Goal: Use online tool/utility

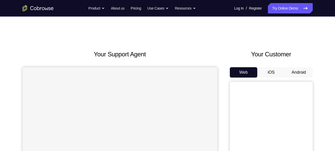
click at [294, 70] on button "Android" at bounding box center [299, 72] width 28 height 10
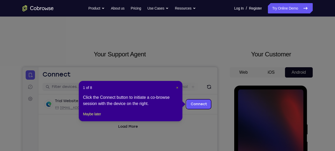
click at [176, 87] on span "×" at bounding box center [177, 88] width 2 height 4
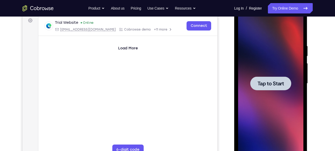
scroll to position [79, 0]
click at [264, 100] on div at bounding box center [270, 83] width 65 height 145
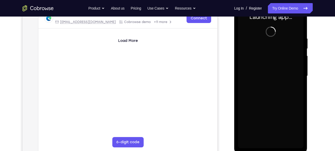
scroll to position [111, 0]
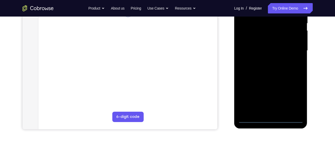
click at [270, 119] on div at bounding box center [270, 50] width 65 height 145
click at [296, 99] on div at bounding box center [270, 50] width 65 height 145
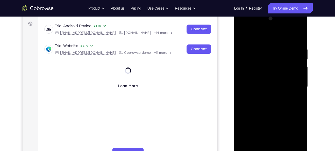
scroll to position [75, 0]
click at [254, 28] on div at bounding box center [270, 87] width 65 height 145
click at [293, 85] on div at bounding box center [270, 87] width 65 height 145
click at [266, 98] on div at bounding box center [270, 87] width 65 height 145
click at [267, 84] on div at bounding box center [270, 87] width 65 height 145
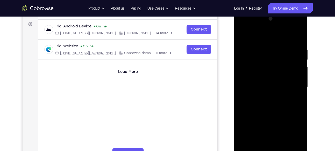
click at [269, 78] on div at bounding box center [270, 87] width 65 height 145
click at [265, 88] on div at bounding box center [270, 87] width 65 height 145
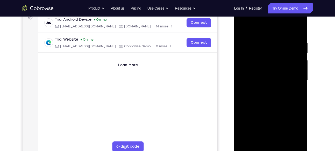
scroll to position [82, 0]
click at [248, 99] on div at bounding box center [270, 80] width 65 height 145
click at [268, 94] on div at bounding box center [270, 80] width 65 height 145
click at [299, 38] on div at bounding box center [270, 80] width 65 height 145
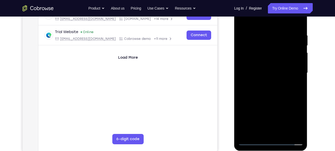
scroll to position [92, 0]
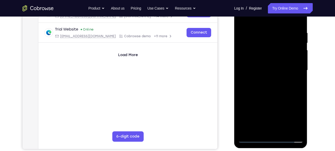
click at [266, 130] on div at bounding box center [270, 70] width 65 height 145
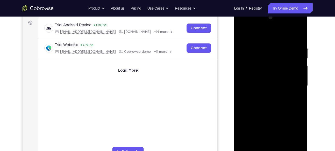
scroll to position [76, 0]
click at [269, 24] on div at bounding box center [270, 86] width 65 height 145
click at [250, 96] on div at bounding box center [270, 86] width 65 height 145
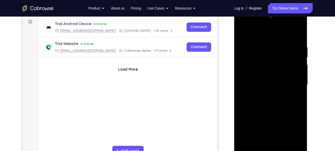
scroll to position [76, 0]
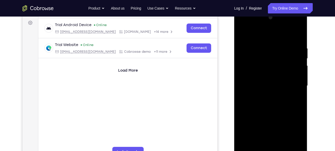
click at [272, 111] on div at bounding box center [270, 85] width 65 height 145
drag, startPoint x: 269, startPoint y: 34, endPoint x: 275, endPoint y: 16, distance: 19.7
click at [275, 16] on div at bounding box center [270, 85] width 65 height 145
click at [297, 39] on div at bounding box center [270, 85] width 65 height 145
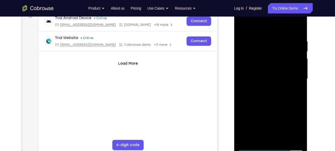
scroll to position [83, 0]
click at [298, 26] on div at bounding box center [270, 78] width 65 height 145
click at [257, 55] on div at bounding box center [270, 78] width 65 height 145
click at [260, 62] on div at bounding box center [270, 78] width 65 height 145
click at [240, 24] on div at bounding box center [270, 78] width 65 height 145
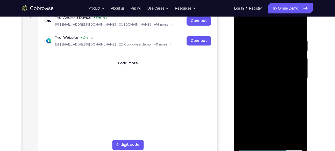
click at [268, 27] on div at bounding box center [270, 78] width 65 height 145
click at [271, 26] on div at bounding box center [270, 78] width 65 height 145
click at [266, 25] on div at bounding box center [270, 78] width 65 height 145
click at [242, 27] on div at bounding box center [270, 78] width 65 height 145
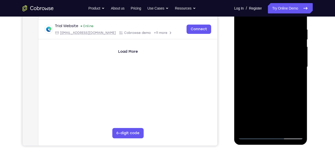
scroll to position [96, 0]
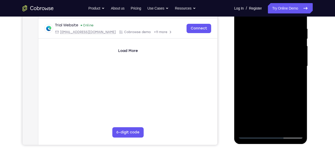
click at [282, 127] on div at bounding box center [270, 66] width 65 height 145
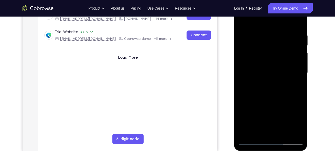
scroll to position [88, 0]
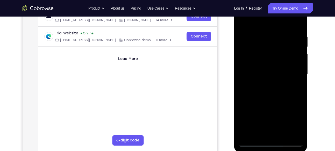
click at [272, 102] on div at bounding box center [270, 74] width 65 height 145
click at [265, 70] on div at bounding box center [270, 74] width 65 height 145
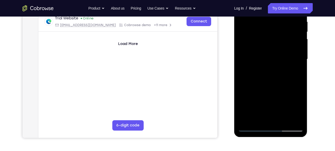
scroll to position [103, 0]
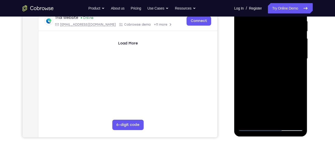
click at [258, 117] on div at bounding box center [270, 58] width 65 height 145
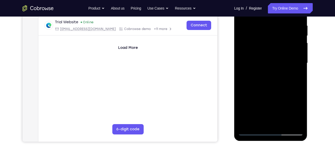
scroll to position [99, 0]
click at [257, 122] on div at bounding box center [270, 63] width 65 height 145
click at [296, 73] on div at bounding box center [270, 63] width 65 height 145
click at [299, 114] on div at bounding box center [270, 63] width 65 height 145
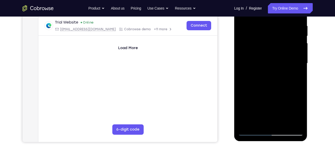
click at [298, 76] on div at bounding box center [270, 63] width 65 height 145
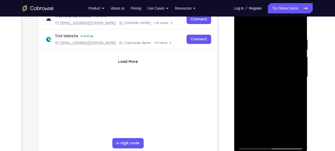
scroll to position [82, 0]
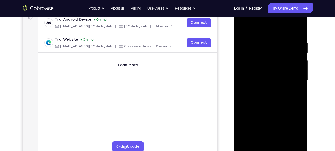
click at [243, 29] on div at bounding box center [270, 80] width 65 height 145
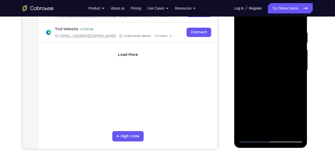
scroll to position [104, 0]
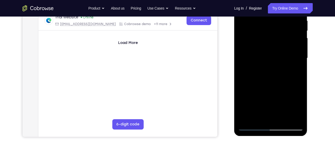
drag, startPoint x: 275, startPoint y: 100, endPoint x: 282, endPoint y: 50, distance: 51.0
click at [282, 50] on div at bounding box center [270, 58] width 65 height 145
drag, startPoint x: 276, startPoint y: 100, endPoint x: 272, endPoint y: 56, distance: 44.2
click at [272, 56] on div at bounding box center [270, 58] width 65 height 145
drag, startPoint x: 269, startPoint y: 100, endPoint x: 271, endPoint y: 56, distance: 44.3
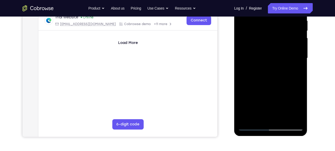
click at [271, 56] on div at bounding box center [270, 58] width 65 height 145
drag, startPoint x: 276, startPoint y: 99, endPoint x: 272, endPoint y: 46, distance: 52.7
click at [272, 46] on div at bounding box center [270, 58] width 65 height 145
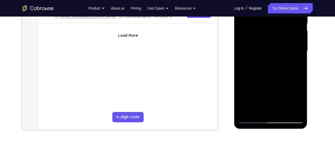
drag, startPoint x: 266, startPoint y: 77, endPoint x: 266, endPoint y: 41, distance: 36.0
click at [266, 41] on div at bounding box center [270, 51] width 65 height 145
drag, startPoint x: 272, startPoint y: 95, endPoint x: 270, endPoint y: 64, distance: 30.9
click at [270, 64] on div at bounding box center [270, 51] width 65 height 145
click at [269, 66] on div at bounding box center [270, 51] width 65 height 145
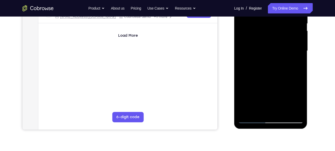
click at [247, 112] on div at bounding box center [270, 51] width 65 height 145
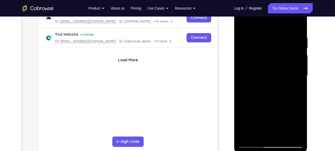
scroll to position [86, 0]
click at [262, 36] on div at bounding box center [270, 75] width 65 height 145
drag, startPoint x: 271, startPoint y: 52, endPoint x: 267, endPoint y: 46, distance: 7.5
click at [267, 46] on div at bounding box center [270, 75] width 65 height 145
click at [279, 70] on div at bounding box center [270, 75] width 65 height 145
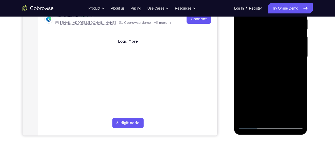
scroll to position [107, 0]
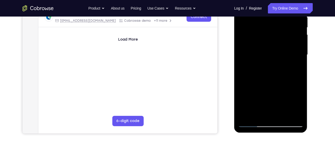
click at [267, 23] on div at bounding box center [270, 54] width 65 height 145
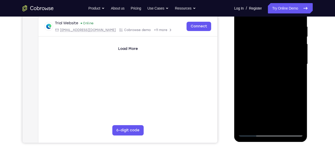
click at [262, 25] on div at bounding box center [270, 64] width 65 height 145
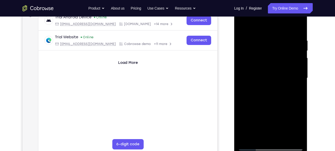
scroll to position [83, 0]
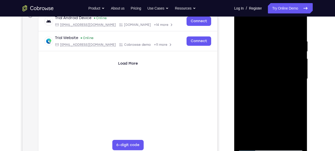
click at [246, 140] on div at bounding box center [270, 78] width 65 height 145
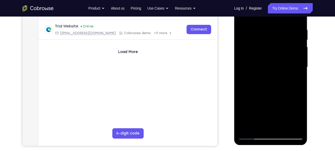
scroll to position [96, 0]
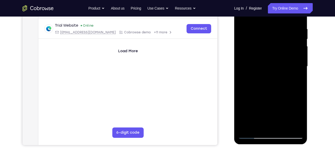
click at [279, 28] on div at bounding box center [270, 66] width 65 height 145
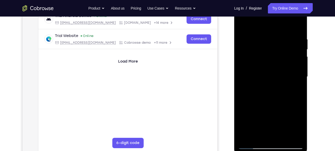
scroll to position [94, 0]
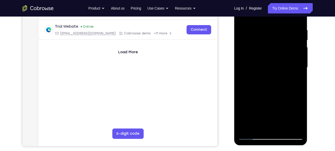
click at [291, 63] on div at bounding box center [270, 67] width 65 height 145
click at [296, 65] on div at bounding box center [270, 67] width 65 height 145
click at [297, 51] on div at bounding box center [270, 67] width 65 height 145
click at [296, 62] on div at bounding box center [270, 67] width 65 height 145
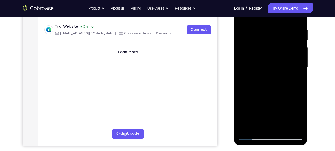
click at [296, 62] on div at bounding box center [270, 67] width 65 height 145
drag, startPoint x: 295, startPoint y: 72, endPoint x: 256, endPoint y: 68, distance: 39.5
click at [256, 68] on div at bounding box center [270, 67] width 65 height 145
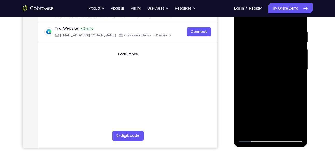
scroll to position [92, 0]
click at [297, 90] on div at bounding box center [270, 69] width 65 height 145
click at [290, 130] on div at bounding box center [270, 69] width 65 height 145
click at [298, 66] on div at bounding box center [270, 69] width 65 height 145
drag, startPoint x: 298, startPoint y: 53, endPoint x: 258, endPoint y: 51, distance: 40.2
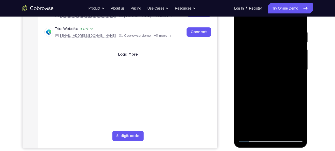
click at [258, 51] on div at bounding box center [270, 69] width 65 height 145
click at [297, 70] on div at bounding box center [270, 69] width 65 height 145
drag, startPoint x: 296, startPoint y: 70, endPoint x: 263, endPoint y: 70, distance: 32.9
click at [263, 70] on div at bounding box center [270, 69] width 65 height 145
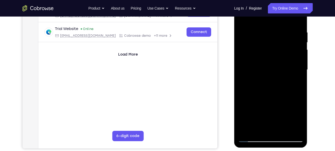
drag, startPoint x: 295, startPoint y: 55, endPoint x: 279, endPoint y: 62, distance: 17.3
click at [279, 62] on div at bounding box center [270, 69] width 65 height 145
drag, startPoint x: 295, startPoint y: 68, endPoint x: 280, endPoint y: 68, distance: 15.5
click at [280, 68] on div at bounding box center [270, 69] width 65 height 145
drag, startPoint x: 293, startPoint y: 52, endPoint x: 268, endPoint y: 50, distance: 25.2
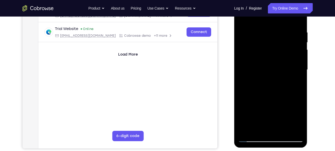
click at [268, 50] on div at bounding box center [270, 69] width 65 height 145
drag, startPoint x: 294, startPoint y: 56, endPoint x: 261, endPoint y: 54, distance: 32.4
click at [261, 54] on div at bounding box center [270, 69] width 65 height 145
drag, startPoint x: 291, startPoint y: 50, endPoint x: 271, endPoint y: 50, distance: 19.9
click at [271, 50] on div at bounding box center [270, 69] width 65 height 145
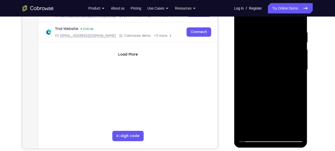
drag, startPoint x: 298, startPoint y: 56, endPoint x: 280, endPoint y: 60, distance: 18.8
click at [280, 60] on div at bounding box center [270, 69] width 65 height 145
drag, startPoint x: 298, startPoint y: 49, endPoint x: 271, endPoint y: 53, distance: 27.0
click at [271, 53] on div at bounding box center [270, 69] width 65 height 145
drag, startPoint x: 291, startPoint y: 67, endPoint x: 260, endPoint y: 61, distance: 31.6
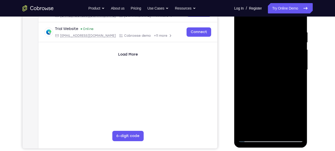
click at [260, 61] on div at bounding box center [270, 69] width 65 height 145
drag, startPoint x: 248, startPoint y: 72, endPoint x: 278, endPoint y: 76, distance: 30.0
click at [278, 76] on div at bounding box center [270, 69] width 65 height 145
click at [249, 101] on div at bounding box center [270, 69] width 65 height 145
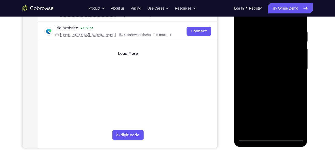
click at [265, 127] on div at bounding box center [270, 69] width 65 height 145
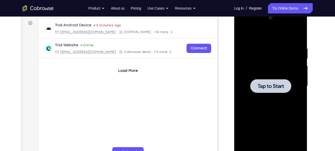
scroll to position [76, 0]
click at [264, 93] on div at bounding box center [270, 86] width 41 height 14
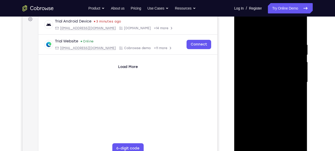
scroll to position [79, 0]
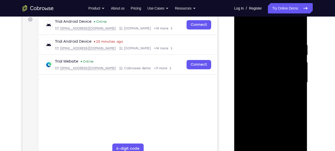
click at [272, 149] on div at bounding box center [270, 82] width 65 height 145
click at [296, 127] on div at bounding box center [270, 82] width 65 height 145
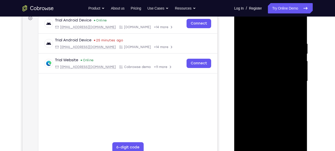
scroll to position [82, 0]
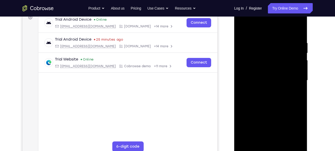
click at [246, 20] on div at bounding box center [270, 80] width 65 height 145
click at [294, 78] on div at bounding box center [270, 80] width 65 height 145
click at [264, 89] on div at bounding box center [270, 80] width 65 height 145
click at [268, 75] on div at bounding box center [270, 80] width 65 height 145
click at [258, 71] on div at bounding box center [270, 80] width 65 height 145
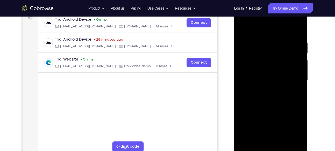
click at [247, 81] on div at bounding box center [270, 80] width 65 height 145
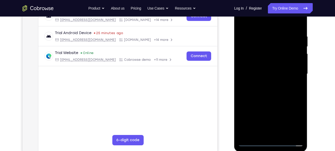
scroll to position [90, 0]
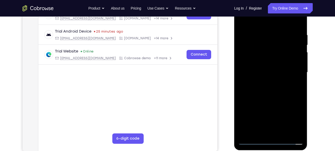
click at [265, 90] on div at bounding box center [270, 72] width 65 height 145
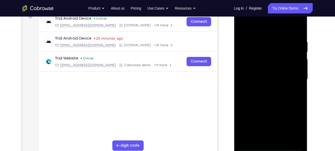
scroll to position [82, 0]
click at [270, 95] on div at bounding box center [270, 79] width 65 height 145
click at [265, 19] on div at bounding box center [270, 79] width 65 height 145
click at [254, 91] on div at bounding box center [270, 79] width 65 height 145
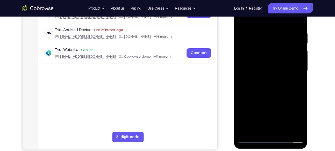
scroll to position [94, 0]
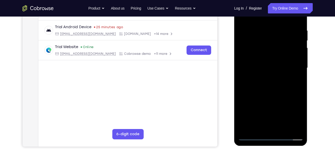
click at [276, 92] on div at bounding box center [270, 68] width 65 height 145
click at [300, 131] on div at bounding box center [270, 68] width 65 height 145
click at [284, 128] on div at bounding box center [270, 68] width 65 height 145
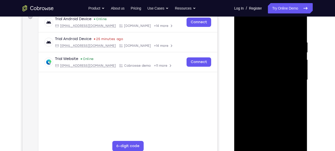
click at [277, 105] on div at bounding box center [270, 80] width 65 height 145
click at [273, 75] on div at bounding box center [270, 80] width 65 height 145
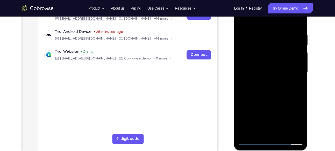
scroll to position [90, 0]
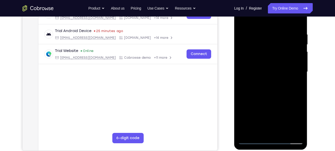
click at [255, 129] on div at bounding box center [270, 71] width 65 height 145
click at [298, 123] on div at bounding box center [270, 71] width 65 height 145
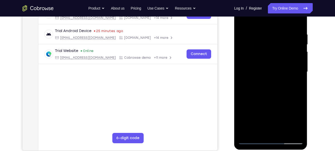
click at [296, 84] on div at bounding box center [270, 71] width 65 height 145
click at [241, 21] on div at bounding box center [270, 71] width 65 height 145
click at [244, 20] on div at bounding box center [270, 71] width 65 height 145
click at [261, 29] on div at bounding box center [270, 71] width 65 height 145
click at [290, 74] on div at bounding box center [270, 71] width 65 height 145
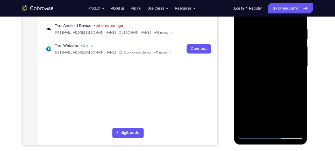
scroll to position [94, 0]
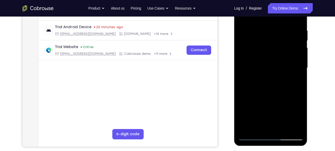
click at [268, 55] on div at bounding box center [270, 68] width 65 height 145
drag, startPoint x: 246, startPoint y: 76, endPoint x: 270, endPoint y: 79, distance: 24.8
click at [270, 79] on div at bounding box center [270, 68] width 65 height 145
drag, startPoint x: 296, startPoint y: 75, endPoint x: 265, endPoint y: 76, distance: 30.5
click at [265, 76] on div at bounding box center [270, 68] width 65 height 145
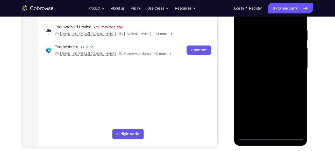
drag, startPoint x: 297, startPoint y: 55, endPoint x: 278, endPoint y: 57, distance: 19.3
click at [278, 57] on div at bounding box center [270, 68] width 65 height 145
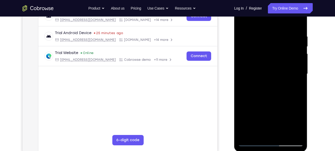
scroll to position [87, 0]
click at [295, 60] on div at bounding box center [270, 74] width 65 height 145
click at [297, 60] on div at bounding box center [270, 74] width 65 height 145
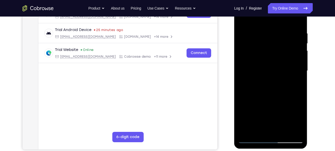
scroll to position [92, 0]
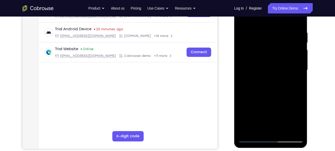
click at [297, 60] on div at bounding box center [270, 70] width 65 height 145
drag, startPoint x: 291, startPoint y: 66, endPoint x: 264, endPoint y: 66, distance: 27.2
click at [264, 66] on div at bounding box center [270, 70] width 65 height 145
click at [295, 65] on div at bounding box center [270, 70] width 65 height 145
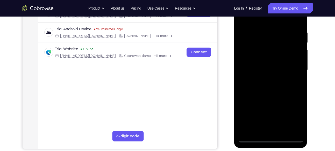
click at [295, 65] on div at bounding box center [270, 70] width 65 height 145
drag, startPoint x: 299, startPoint y: 66, endPoint x: 272, endPoint y: 69, distance: 27.2
click at [272, 69] on div at bounding box center [270, 70] width 65 height 145
drag, startPoint x: 294, startPoint y: 66, endPoint x: 270, endPoint y: 69, distance: 24.1
click at [270, 69] on div at bounding box center [270, 70] width 65 height 145
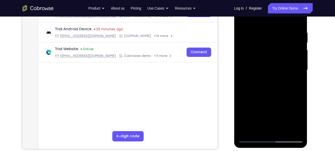
drag, startPoint x: 289, startPoint y: 76, endPoint x: 269, endPoint y: 78, distance: 20.1
click at [269, 78] on div at bounding box center [270, 70] width 65 height 145
drag, startPoint x: 263, startPoint y: 65, endPoint x: 289, endPoint y: 70, distance: 26.9
click at [289, 70] on div at bounding box center [270, 70] width 65 height 145
drag, startPoint x: 297, startPoint y: 48, endPoint x: 280, endPoint y: 51, distance: 16.5
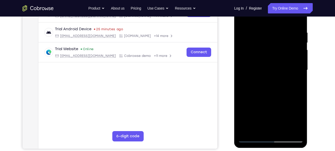
click at [280, 51] on div at bounding box center [270, 70] width 65 height 145
click at [292, 48] on div at bounding box center [270, 70] width 65 height 145
click at [292, 53] on div at bounding box center [270, 70] width 65 height 145
drag, startPoint x: 296, startPoint y: 60, endPoint x: 268, endPoint y: 60, distance: 28.7
click at [268, 60] on div at bounding box center [270, 70] width 65 height 145
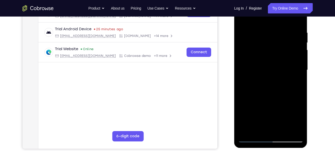
drag, startPoint x: 295, startPoint y: 65, endPoint x: 279, endPoint y: 66, distance: 15.6
click at [279, 66] on div at bounding box center [270, 70] width 65 height 145
drag, startPoint x: 294, startPoint y: 83, endPoint x: 275, endPoint y: 82, distance: 18.9
click at [275, 82] on div at bounding box center [270, 70] width 65 height 145
drag, startPoint x: 282, startPoint y: 79, endPoint x: 252, endPoint y: 86, distance: 31.2
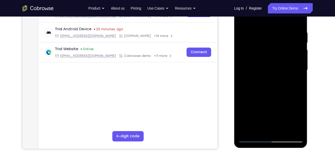
click at [252, 86] on div at bounding box center [270, 70] width 65 height 145
drag, startPoint x: 293, startPoint y: 80, endPoint x: 267, endPoint y: 83, distance: 25.8
click at [267, 83] on div at bounding box center [270, 70] width 65 height 145
drag, startPoint x: 299, startPoint y: 63, endPoint x: 276, endPoint y: 62, distance: 22.5
click at [276, 62] on div at bounding box center [270, 70] width 65 height 145
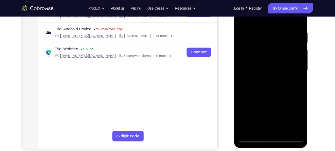
drag, startPoint x: 296, startPoint y: 49, endPoint x: 265, endPoint y: 54, distance: 31.0
click at [265, 54] on div at bounding box center [270, 70] width 65 height 145
drag, startPoint x: 294, startPoint y: 47, endPoint x: 273, endPoint y: 51, distance: 21.6
click at [273, 51] on div at bounding box center [270, 70] width 65 height 145
drag, startPoint x: 297, startPoint y: 61, endPoint x: 277, endPoint y: 62, distance: 20.5
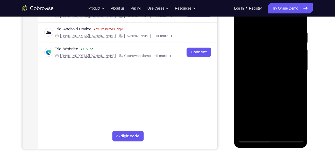
click at [277, 62] on div at bounding box center [270, 70] width 65 height 145
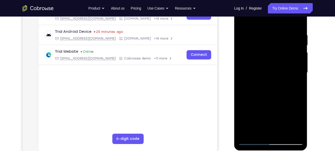
scroll to position [89, 0]
click at [296, 65] on div at bounding box center [270, 73] width 65 height 145
click at [296, 72] on div at bounding box center [270, 73] width 65 height 145
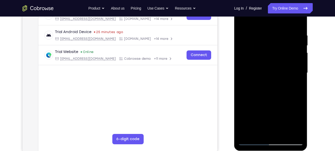
click at [296, 72] on div at bounding box center [270, 73] width 65 height 145
click at [297, 59] on div at bounding box center [270, 73] width 65 height 145
drag, startPoint x: 297, startPoint y: 59, endPoint x: 294, endPoint y: 60, distance: 3.0
click at [294, 60] on div at bounding box center [270, 73] width 65 height 145
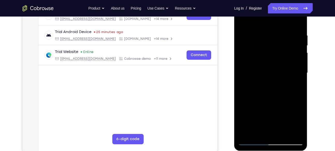
drag, startPoint x: 298, startPoint y: 78, endPoint x: 278, endPoint y: 80, distance: 20.1
click at [278, 80] on div at bounding box center [270, 73] width 65 height 145
drag, startPoint x: 294, startPoint y: 63, endPoint x: 270, endPoint y: 67, distance: 24.6
click at [270, 67] on div at bounding box center [270, 73] width 65 height 145
drag, startPoint x: 250, startPoint y: 97, endPoint x: 265, endPoint y: 98, distance: 15.6
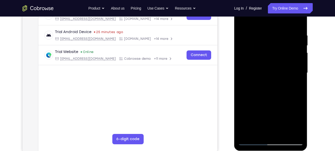
click at [265, 98] on div at bounding box center [270, 73] width 65 height 145
drag, startPoint x: 287, startPoint y: 84, endPoint x: 269, endPoint y: 85, distance: 17.4
click at [269, 85] on div at bounding box center [270, 73] width 65 height 145
click at [297, 41] on div at bounding box center [270, 73] width 65 height 145
click at [291, 69] on div at bounding box center [270, 73] width 65 height 145
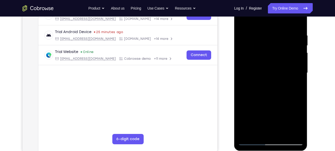
click at [297, 74] on div at bounding box center [270, 73] width 65 height 145
drag, startPoint x: 297, startPoint y: 74, endPoint x: 302, endPoint y: 64, distance: 10.9
click at [302, 64] on div at bounding box center [270, 73] width 65 height 145
drag, startPoint x: 296, startPoint y: 75, endPoint x: 271, endPoint y: 73, distance: 24.9
click at [271, 73] on div at bounding box center [270, 73] width 65 height 145
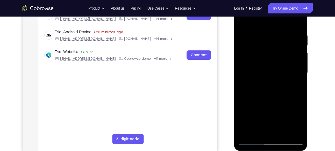
drag, startPoint x: 299, startPoint y: 74, endPoint x: 277, endPoint y: 79, distance: 23.1
click at [277, 79] on div at bounding box center [270, 73] width 65 height 145
drag, startPoint x: 296, startPoint y: 66, endPoint x: 276, endPoint y: 73, distance: 21.5
click at [276, 73] on div at bounding box center [270, 73] width 65 height 145
drag, startPoint x: 290, startPoint y: 64, endPoint x: 253, endPoint y: 70, distance: 37.5
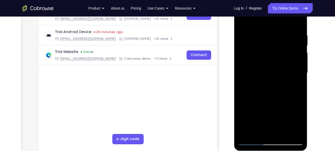
click at [253, 70] on div at bounding box center [270, 73] width 65 height 145
drag, startPoint x: 294, startPoint y: 83, endPoint x: 276, endPoint y: 83, distance: 18.1
click at [276, 83] on div at bounding box center [270, 73] width 65 height 145
drag, startPoint x: 292, startPoint y: 67, endPoint x: 255, endPoint y: 67, distance: 37.0
click at [255, 67] on div at bounding box center [270, 73] width 65 height 145
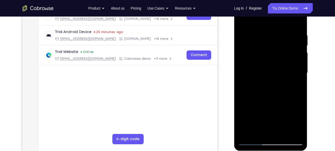
drag, startPoint x: 292, startPoint y: 58, endPoint x: 273, endPoint y: 62, distance: 19.5
click at [273, 62] on div at bounding box center [270, 73] width 65 height 145
drag, startPoint x: 294, startPoint y: 53, endPoint x: 263, endPoint y: 55, distance: 30.9
click at [263, 55] on div at bounding box center [270, 73] width 65 height 145
drag, startPoint x: 284, startPoint y: 76, endPoint x: 261, endPoint y: 72, distance: 23.1
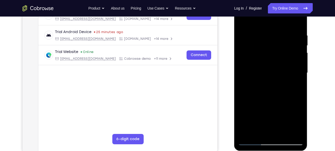
click at [261, 72] on div at bounding box center [270, 73] width 65 height 145
click at [294, 54] on div at bounding box center [270, 73] width 65 height 145
drag, startPoint x: 252, startPoint y: 80, endPoint x: 282, endPoint y: 83, distance: 30.2
click at [282, 83] on div at bounding box center [270, 73] width 65 height 145
drag, startPoint x: 246, startPoint y: 88, endPoint x: 273, endPoint y: 89, distance: 26.7
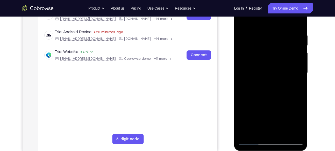
click at [273, 89] on div at bounding box center [270, 73] width 65 height 145
click at [296, 68] on div at bounding box center [270, 73] width 65 height 145
drag, startPoint x: 296, startPoint y: 68, endPoint x: 258, endPoint y: 69, distance: 37.6
click at [258, 69] on div at bounding box center [270, 73] width 65 height 145
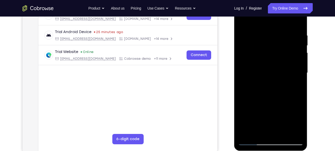
drag, startPoint x: 250, startPoint y: 89, endPoint x: 294, endPoint y: 99, distance: 44.8
click at [294, 99] on div at bounding box center [270, 73] width 65 height 145
click at [298, 70] on div at bounding box center [270, 73] width 65 height 145
drag, startPoint x: 296, startPoint y: 61, endPoint x: 267, endPoint y: 64, distance: 29.1
click at [267, 64] on div at bounding box center [270, 73] width 65 height 145
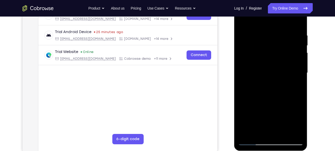
drag, startPoint x: 292, startPoint y: 60, endPoint x: 268, endPoint y: 65, distance: 24.5
click at [268, 65] on div at bounding box center [270, 73] width 65 height 145
drag, startPoint x: 286, startPoint y: 46, endPoint x: 254, endPoint y: 54, distance: 32.5
click at [254, 54] on div at bounding box center [270, 73] width 65 height 145
drag, startPoint x: 284, startPoint y: 58, endPoint x: 255, endPoint y: 62, distance: 28.7
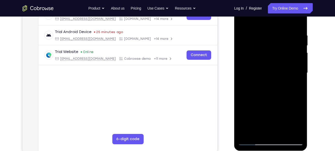
click at [255, 62] on div at bounding box center [270, 73] width 65 height 145
drag, startPoint x: 282, startPoint y: 63, endPoint x: 260, endPoint y: 64, distance: 22.3
click at [260, 64] on div at bounding box center [270, 73] width 65 height 145
drag, startPoint x: 287, startPoint y: 57, endPoint x: 265, endPoint y: 58, distance: 21.8
click at [265, 58] on div at bounding box center [270, 73] width 65 height 145
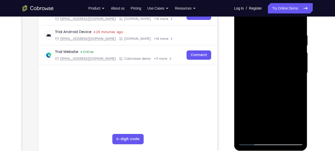
drag, startPoint x: 252, startPoint y: 86, endPoint x: 279, endPoint y: 87, distance: 26.7
click at [279, 87] on div at bounding box center [270, 73] width 65 height 145
drag, startPoint x: 292, startPoint y: 50, endPoint x: 269, endPoint y: 56, distance: 23.4
click at [269, 56] on div at bounding box center [270, 73] width 65 height 145
drag, startPoint x: 291, startPoint y: 51, endPoint x: 271, endPoint y: 53, distance: 20.3
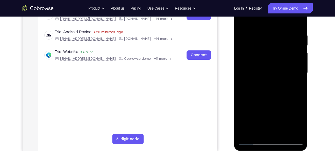
click at [271, 53] on div at bounding box center [270, 73] width 65 height 145
drag, startPoint x: 287, startPoint y: 55, endPoint x: 269, endPoint y: 58, distance: 18.1
click at [269, 58] on div at bounding box center [270, 73] width 65 height 145
click at [296, 70] on div at bounding box center [270, 73] width 65 height 145
drag, startPoint x: 298, startPoint y: 58, endPoint x: 253, endPoint y: 66, distance: 46.3
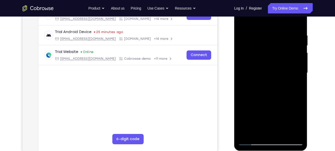
click at [253, 66] on div at bounding box center [270, 73] width 65 height 145
drag, startPoint x: 255, startPoint y: 76, endPoint x: 277, endPoint y: 77, distance: 22.3
click at [277, 77] on div at bounding box center [270, 73] width 65 height 145
click at [298, 67] on div at bounding box center [270, 73] width 65 height 145
click at [298, 58] on div at bounding box center [270, 73] width 65 height 145
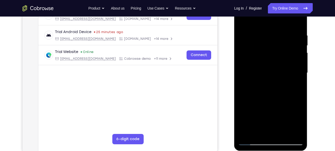
drag, startPoint x: 298, startPoint y: 71, endPoint x: 266, endPoint y: 70, distance: 32.1
click at [266, 70] on div at bounding box center [270, 73] width 65 height 145
drag, startPoint x: 297, startPoint y: 53, endPoint x: 269, endPoint y: 58, distance: 28.5
click at [269, 58] on div at bounding box center [270, 73] width 65 height 145
drag, startPoint x: 292, startPoint y: 46, endPoint x: 269, endPoint y: 49, distance: 24.0
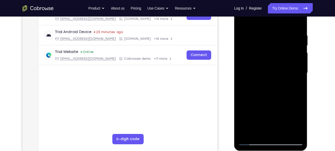
click at [269, 49] on div at bounding box center [270, 73] width 65 height 145
drag, startPoint x: 294, startPoint y: 34, endPoint x: 271, endPoint y: 41, distance: 24.6
click at [271, 41] on div at bounding box center [270, 73] width 65 height 145
click at [297, 23] on div at bounding box center [270, 73] width 65 height 145
click at [283, 133] on div at bounding box center [270, 73] width 65 height 145
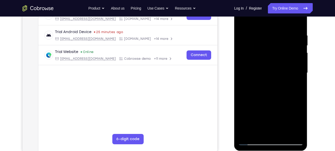
click at [243, 19] on div at bounding box center [270, 73] width 65 height 145
click at [258, 134] on div at bounding box center [270, 73] width 65 height 145
click at [264, 19] on div at bounding box center [270, 73] width 65 height 145
click at [263, 59] on div at bounding box center [270, 73] width 65 height 145
click at [249, 35] on div at bounding box center [270, 73] width 65 height 145
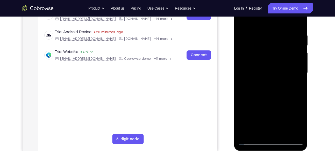
click at [238, 88] on div at bounding box center [270, 73] width 65 height 145
click at [241, 97] on div at bounding box center [270, 73] width 65 height 145
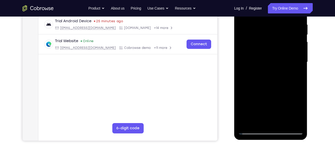
scroll to position [100, 0]
click at [299, 53] on div at bounding box center [270, 61] width 65 height 145
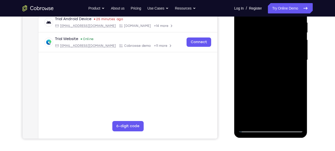
scroll to position [102, 0]
click at [299, 61] on div at bounding box center [270, 59] width 65 height 145
click at [241, 73] on div at bounding box center [270, 59] width 65 height 145
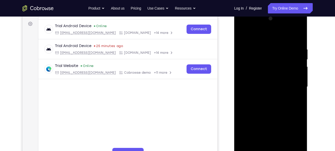
scroll to position [75, 0]
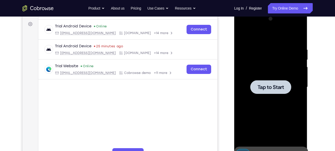
click at [289, 70] on div at bounding box center [270, 87] width 65 height 145
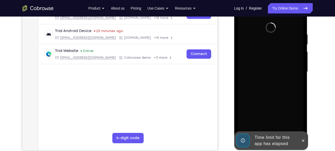
scroll to position [91, 0]
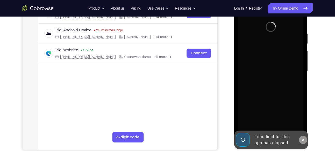
click at [304, 141] on icon at bounding box center [303, 140] width 4 height 4
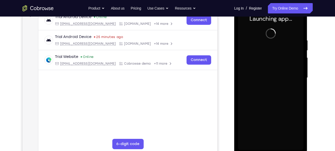
scroll to position [85, 0]
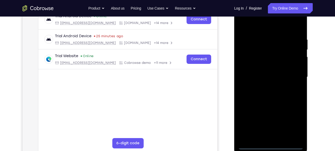
click at [269, 145] on div at bounding box center [270, 77] width 65 height 145
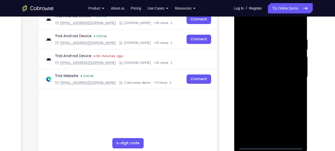
click at [294, 123] on div at bounding box center [270, 77] width 65 height 145
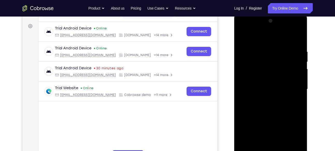
scroll to position [72, 0]
click at [248, 27] on div at bounding box center [270, 89] width 65 height 145
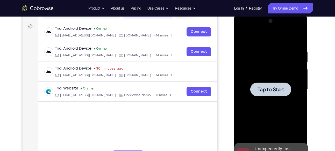
click at [251, 28] on div at bounding box center [270, 89] width 65 height 145
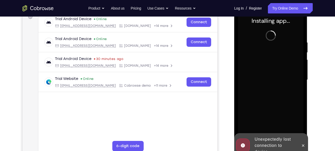
scroll to position [82, 0]
click at [299, 144] on button at bounding box center [303, 145] width 8 height 8
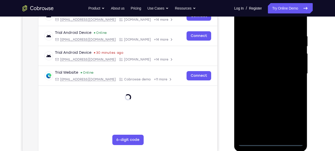
scroll to position [89, 0]
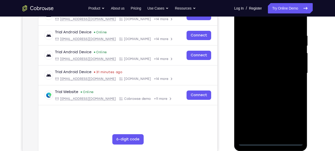
click at [270, 141] on div at bounding box center [270, 73] width 65 height 145
click at [291, 120] on div at bounding box center [270, 73] width 65 height 145
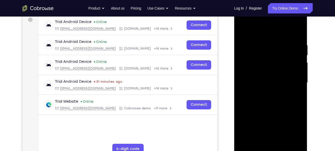
scroll to position [79, 0]
click at [246, 23] on div at bounding box center [270, 83] width 65 height 145
click at [290, 81] on div at bounding box center [270, 83] width 65 height 145
click at [265, 92] on div at bounding box center [270, 83] width 65 height 145
click at [257, 79] on div at bounding box center [270, 83] width 65 height 145
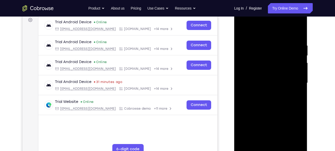
click at [261, 74] on div at bounding box center [270, 83] width 65 height 145
click at [255, 82] on div at bounding box center [270, 83] width 65 height 145
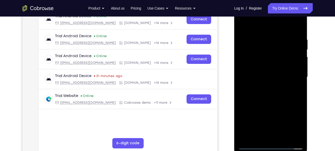
scroll to position [89, 0]
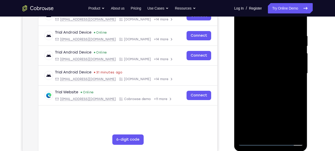
click at [275, 98] on div at bounding box center [270, 73] width 65 height 145
click at [259, 133] on div at bounding box center [270, 73] width 65 height 145
drag, startPoint x: 261, startPoint y: 24, endPoint x: 263, endPoint y: 5, distance: 19.8
click at [263, 5] on div at bounding box center [270, 73] width 65 height 145
click at [260, 22] on div at bounding box center [270, 73] width 65 height 145
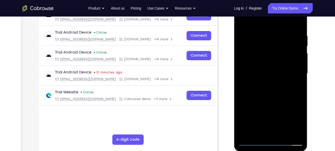
click at [259, 34] on div at bounding box center [270, 73] width 65 height 145
click at [254, 106] on div at bounding box center [270, 73] width 65 height 145
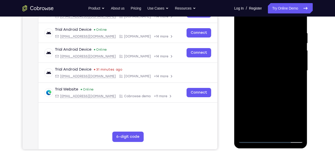
scroll to position [92, 0]
click at [276, 96] on div at bounding box center [270, 70] width 65 height 145
click at [300, 72] on div at bounding box center [270, 70] width 65 height 145
click at [272, 85] on div at bounding box center [270, 70] width 65 height 145
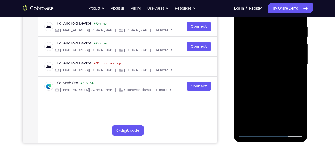
scroll to position [98, 0]
click at [245, 65] on div at bounding box center [270, 64] width 65 height 145
drag, startPoint x: 276, startPoint y: 102, endPoint x: 274, endPoint y: 81, distance: 21.1
click at [274, 81] on div at bounding box center [270, 64] width 65 height 145
click at [241, 46] on div at bounding box center [270, 64] width 65 height 145
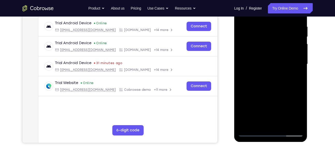
click at [255, 105] on div at bounding box center [270, 64] width 65 height 145
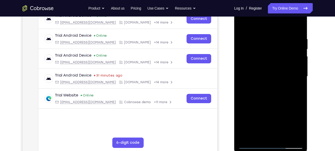
scroll to position [85, 0]
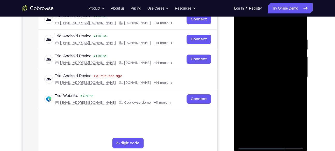
drag, startPoint x: 275, startPoint y: 48, endPoint x: 269, endPoint y: 84, distance: 36.5
click at [269, 84] on div at bounding box center [270, 77] width 65 height 145
click at [249, 75] on div at bounding box center [270, 77] width 65 height 145
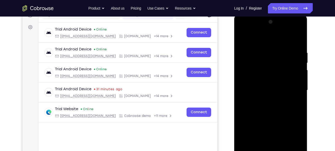
scroll to position [71, 0]
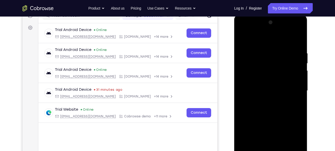
click at [242, 38] on div at bounding box center [270, 90] width 65 height 145
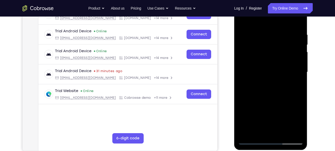
scroll to position [101, 0]
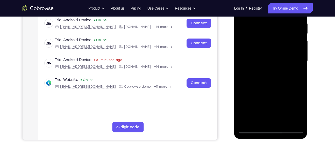
click at [246, 123] on div at bounding box center [270, 61] width 65 height 145
drag, startPoint x: 276, startPoint y: 36, endPoint x: 269, endPoint y: 98, distance: 62.6
click at [269, 98] on div at bounding box center [270, 61] width 65 height 145
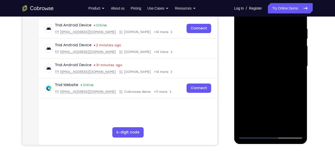
scroll to position [94, 0]
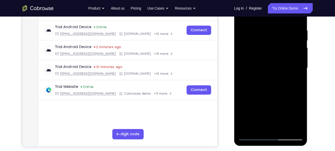
click at [265, 30] on div at bounding box center [270, 68] width 65 height 145
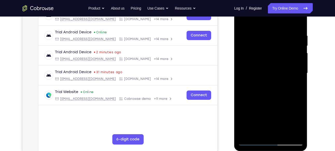
scroll to position [87, 0]
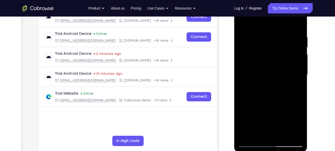
click at [254, 27] on div at bounding box center [270, 74] width 65 height 145
drag, startPoint x: 276, startPoint y: 112, endPoint x: 284, endPoint y: 71, distance: 42.0
click at [284, 71] on div at bounding box center [270, 74] width 65 height 145
drag, startPoint x: 286, startPoint y: 74, endPoint x: 290, endPoint y: 41, distance: 33.7
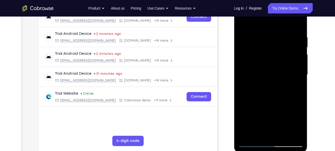
click at [290, 41] on div at bounding box center [270, 74] width 65 height 145
click at [250, 84] on div at bounding box center [270, 74] width 65 height 145
click at [244, 23] on div at bounding box center [270, 74] width 65 height 145
drag, startPoint x: 270, startPoint y: 112, endPoint x: 270, endPoint y: 87, distance: 25.4
click at [270, 87] on div at bounding box center [270, 74] width 65 height 145
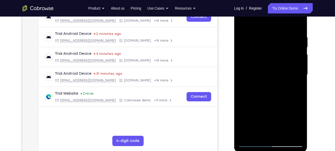
drag, startPoint x: 281, startPoint y: 108, endPoint x: 286, endPoint y: 74, distance: 34.2
click at [286, 74] on div at bounding box center [270, 74] width 65 height 145
drag, startPoint x: 282, startPoint y: 50, endPoint x: 276, endPoint y: 91, distance: 41.2
click at [276, 91] on div at bounding box center [270, 74] width 65 height 145
drag, startPoint x: 286, startPoint y: 79, endPoint x: 275, endPoint y: 115, distance: 37.1
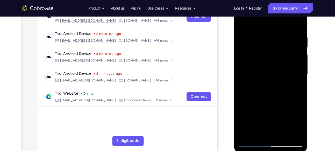
click at [275, 115] on div at bounding box center [270, 74] width 65 height 145
drag, startPoint x: 284, startPoint y: 65, endPoint x: 270, endPoint y: 105, distance: 41.6
click at [270, 105] on div at bounding box center [270, 74] width 65 height 145
drag, startPoint x: 285, startPoint y: 112, endPoint x: 294, endPoint y: 55, distance: 57.1
click at [294, 55] on div at bounding box center [270, 74] width 65 height 145
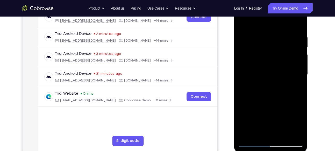
drag, startPoint x: 291, startPoint y: 94, endPoint x: 294, endPoint y: 64, distance: 29.7
click at [294, 64] on div at bounding box center [270, 74] width 65 height 145
drag, startPoint x: 272, startPoint y: 109, endPoint x: 275, endPoint y: 68, distance: 41.1
click at [275, 68] on div at bounding box center [270, 74] width 65 height 145
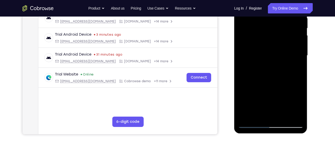
scroll to position [107, 0]
drag, startPoint x: 267, startPoint y: 91, endPoint x: 270, endPoint y: 43, distance: 47.5
click at [270, 43] on div at bounding box center [270, 55] width 65 height 145
click at [244, 116] on div at bounding box center [270, 55] width 65 height 145
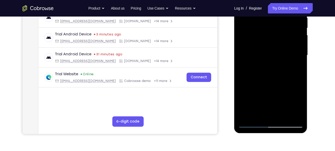
click at [244, 116] on div at bounding box center [270, 55] width 65 height 145
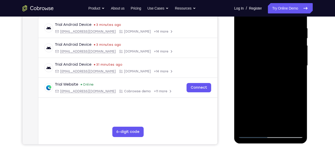
scroll to position [95, 0]
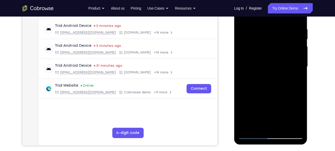
drag, startPoint x: 273, startPoint y: 30, endPoint x: 261, endPoint y: 92, distance: 62.6
click at [261, 92] on div at bounding box center [270, 66] width 65 height 145
click at [282, 128] on div at bounding box center [270, 66] width 65 height 145
click at [269, 94] on div at bounding box center [270, 66] width 65 height 145
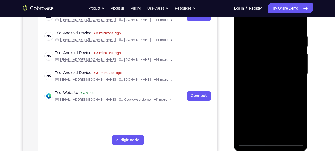
scroll to position [86, 0]
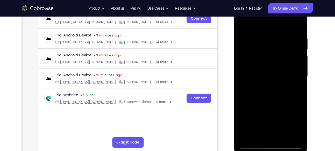
click at [243, 25] on div at bounding box center [270, 76] width 65 height 145
click at [264, 38] on div at bounding box center [270, 76] width 65 height 145
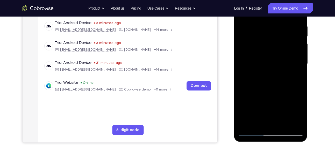
scroll to position [100, 0]
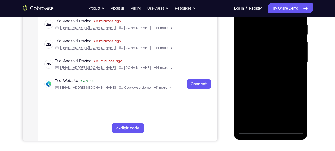
click at [297, 44] on div at bounding box center [270, 62] width 65 height 145
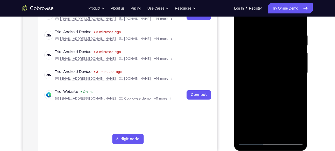
click at [298, 59] on div at bounding box center [270, 73] width 65 height 145
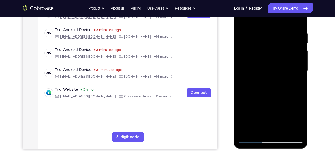
scroll to position [92, 0]
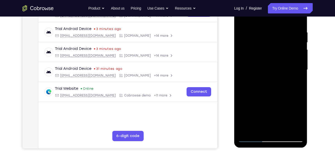
click at [298, 59] on div at bounding box center [270, 69] width 65 height 145
drag, startPoint x: 297, startPoint y: 48, endPoint x: 266, endPoint y: 54, distance: 31.9
click at [266, 54] on div at bounding box center [270, 69] width 65 height 145
drag, startPoint x: 294, startPoint y: 59, endPoint x: 269, endPoint y: 65, distance: 25.7
click at [269, 65] on div at bounding box center [270, 69] width 65 height 145
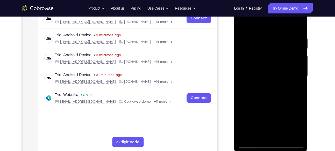
scroll to position [85, 0]
drag, startPoint x: 290, startPoint y: 48, endPoint x: 270, endPoint y: 51, distance: 20.1
click at [270, 51] on div at bounding box center [270, 76] width 65 height 145
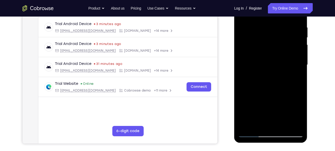
scroll to position [98, 0]
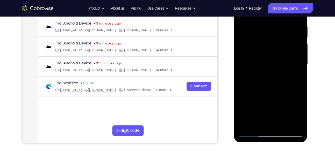
drag, startPoint x: 294, startPoint y: 47, endPoint x: 273, endPoint y: 62, distance: 25.1
click at [273, 62] on div at bounding box center [270, 64] width 65 height 145
drag, startPoint x: 287, startPoint y: 50, endPoint x: 255, endPoint y: 54, distance: 32.4
click at [255, 54] on div at bounding box center [270, 64] width 65 height 145
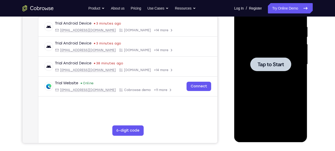
click at [317, 58] on div "Your Support Agent Your Customer Web iOS Android Next Steps We’d be happy to gi…" at bounding box center [167, 89] width 331 height 341
click at [244, 74] on div at bounding box center [270, 64] width 65 height 145
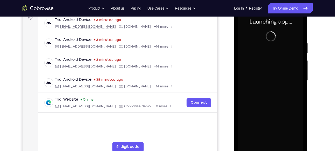
scroll to position [98, 0]
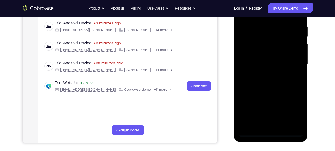
click at [270, 134] on div at bounding box center [270, 64] width 65 height 145
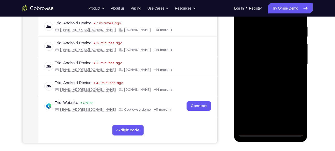
click at [294, 110] on div at bounding box center [270, 64] width 65 height 145
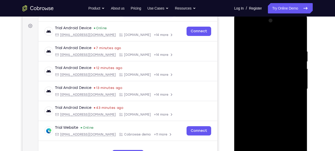
scroll to position [70, 0]
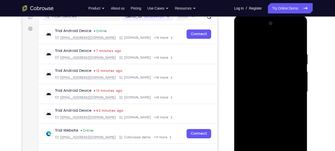
click at [250, 32] on div at bounding box center [270, 91] width 65 height 145
click at [288, 89] on div at bounding box center [270, 91] width 65 height 145
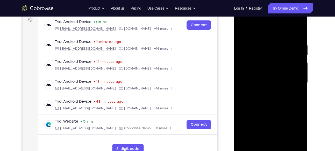
scroll to position [87, 0]
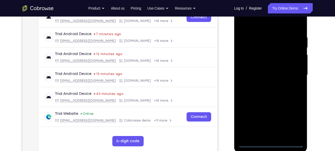
click at [265, 86] on div at bounding box center [270, 75] width 65 height 145
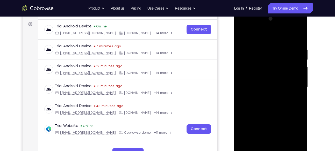
click at [277, 82] on div at bounding box center [270, 87] width 65 height 145
click at [259, 78] on div at bounding box center [270, 87] width 65 height 145
click at [251, 87] on div at bounding box center [270, 87] width 65 height 145
click at [247, 105] on div at bounding box center [270, 87] width 65 height 145
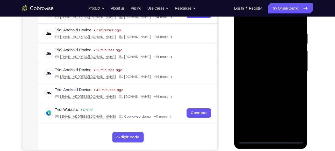
scroll to position [90, 0]
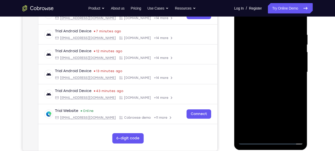
click at [266, 90] on div at bounding box center [270, 72] width 65 height 145
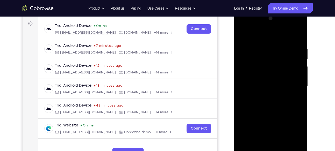
scroll to position [118, 0]
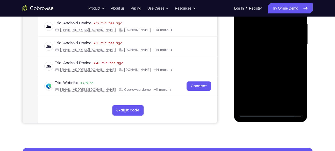
click at [270, 67] on div at bounding box center [270, 44] width 65 height 145
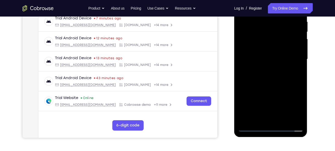
scroll to position [101, 0]
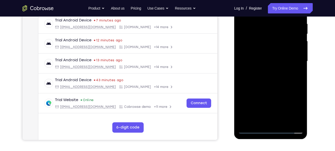
click at [284, 123] on div at bounding box center [270, 61] width 65 height 145
click at [272, 89] on div at bounding box center [270, 61] width 65 height 145
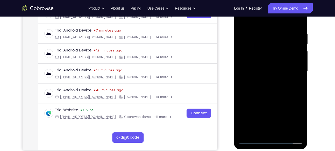
click at [244, 19] on div at bounding box center [270, 71] width 65 height 145
click at [262, 32] on div at bounding box center [270, 71] width 65 height 145
click at [294, 49] on div at bounding box center [270, 71] width 65 height 145
click at [298, 69] on div at bounding box center [270, 71] width 65 height 145
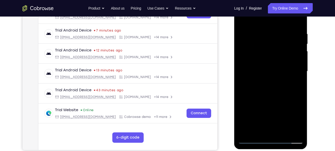
click at [293, 52] on div at bounding box center [270, 71] width 65 height 145
click at [298, 52] on div at bounding box center [270, 71] width 65 height 145
drag, startPoint x: 296, startPoint y: 68, endPoint x: 266, endPoint y: 67, distance: 29.8
click at [266, 67] on div at bounding box center [270, 71] width 65 height 145
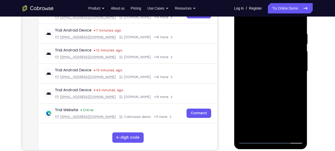
drag, startPoint x: 294, startPoint y: 50, endPoint x: 253, endPoint y: 49, distance: 40.7
click at [253, 49] on div at bounding box center [270, 71] width 65 height 145
drag, startPoint x: 286, startPoint y: 47, endPoint x: 259, endPoint y: 53, distance: 27.3
click at [259, 53] on div at bounding box center [270, 71] width 65 height 145
drag, startPoint x: 292, startPoint y: 53, endPoint x: 263, endPoint y: 52, distance: 28.8
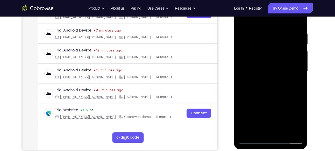
click at [263, 52] on div at bounding box center [270, 71] width 65 height 145
drag, startPoint x: 288, startPoint y: 51, endPoint x: 264, endPoint y: 52, distance: 24.3
click at [264, 52] on div at bounding box center [270, 71] width 65 height 145
drag, startPoint x: 287, startPoint y: 72, endPoint x: 264, endPoint y: 71, distance: 22.8
click at [264, 71] on div at bounding box center [270, 71] width 65 height 145
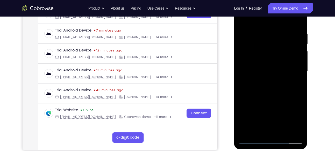
drag, startPoint x: 300, startPoint y: 43, endPoint x: 277, endPoint y: 49, distance: 23.0
click at [277, 49] on div at bounding box center [270, 71] width 65 height 145
drag, startPoint x: 251, startPoint y: 69, endPoint x: 283, endPoint y: 74, distance: 33.1
click at [283, 74] on div at bounding box center [270, 71] width 65 height 145
click at [240, 78] on div at bounding box center [270, 71] width 65 height 145
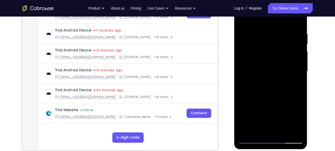
click at [277, 27] on div at bounding box center [270, 71] width 65 height 145
click at [245, 79] on div at bounding box center [270, 71] width 65 height 145
click at [262, 59] on div at bounding box center [270, 71] width 65 height 145
click at [264, 110] on div at bounding box center [270, 71] width 65 height 145
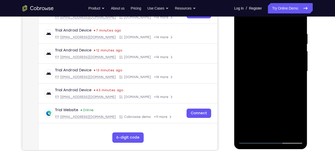
click at [293, 109] on div at bounding box center [270, 71] width 65 height 145
click at [294, 70] on div at bounding box center [270, 71] width 65 height 145
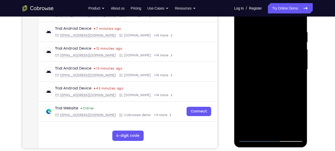
scroll to position [93, 0]
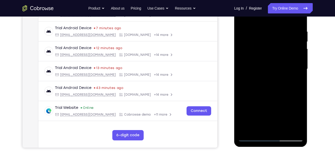
click at [297, 53] on div at bounding box center [270, 69] width 65 height 145
click at [242, 82] on div at bounding box center [270, 69] width 65 height 145
click at [298, 70] on div at bounding box center [270, 69] width 65 height 145
click at [299, 63] on div at bounding box center [270, 69] width 65 height 145
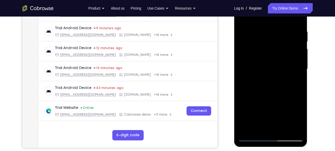
click at [297, 48] on div at bounding box center [270, 69] width 65 height 145
click at [298, 53] on div at bounding box center [270, 69] width 65 height 145
click at [241, 69] on div at bounding box center [270, 69] width 65 height 145
click at [301, 54] on div at bounding box center [270, 69] width 65 height 145
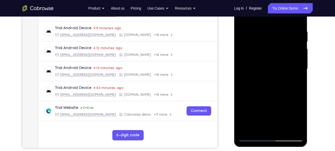
click at [301, 54] on div at bounding box center [270, 69] width 65 height 145
click at [293, 52] on div at bounding box center [270, 69] width 65 height 145
drag, startPoint x: 293, startPoint y: 52, endPoint x: 266, endPoint y: 52, distance: 27.4
click at [266, 52] on div at bounding box center [270, 69] width 65 height 145
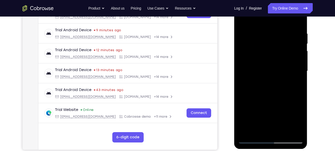
scroll to position [90, 0]
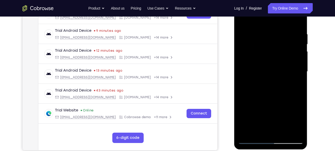
drag, startPoint x: 298, startPoint y: 46, endPoint x: 272, endPoint y: 49, distance: 27.0
click at [272, 49] on div at bounding box center [270, 71] width 65 height 145
drag, startPoint x: 295, startPoint y: 61, endPoint x: 275, endPoint y: 63, distance: 19.6
click at [275, 63] on div at bounding box center [270, 71] width 65 height 145
drag, startPoint x: 292, startPoint y: 57, endPoint x: 270, endPoint y: 56, distance: 22.3
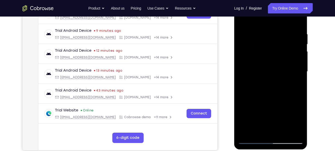
click at [270, 56] on div at bounding box center [270, 71] width 65 height 145
drag, startPoint x: 292, startPoint y: 44, endPoint x: 269, endPoint y: 46, distance: 23.1
click at [269, 46] on div at bounding box center [270, 71] width 65 height 145
drag, startPoint x: 293, startPoint y: 45, endPoint x: 288, endPoint y: 45, distance: 5.7
click at [288, 45] on div at bounding box center [270, 71] width 65 height 145
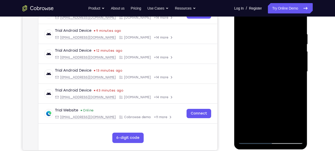
drag, startPoint x: 294, startPoint y: 52, endPoint x: 267, endPoint y: 52, distance: 26.7
click at [267, 52] on div at bounding box center [270, 71] width 65 height 145
drag, startPoint x: 290, startPoint y: 66, endPoint x: 257, endPoint y: 70, distance: 33.6
click at [257, 70] on div at bounding box center [270, 71] width 65 height 145
drag, startPoint x: 286, startPoint y: 65, endPoint x: 270, endPoint y: 64, distance: 15.3
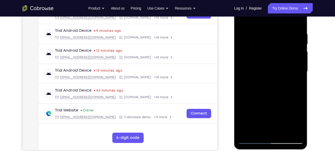
click at [270, 64] on div at bounding box center [270, 71] width 65 height 145
click at [293, 48] on div at bounding box center [270, 71] width 65 height 145
click at [296, 49] on div at bounding box center [270, 71] width 65 height 145
drag, startPoint x: 296, startPoint y: 46, endPoint x: 276, endPoint y: 50, distance: 20.5
click at [276, 50] on div at bounding box center [270, 71] width 65 height 145
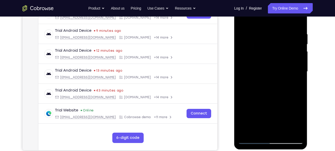
drag, startPoint x: 289, startPoint y: 54, endPoint x: 269, endPoint y: 54, distance: 20.7
click at [269, 54] on div at bounding box center [270, 71] width 65 height 145
drag, startPoint x: 287, startPoint y: 64, endPoint x: 257, endPoint y: 69, distance: 30.6
click at [257, 69] on div at bounding box center [270, 71] width 65 height 145
drag, startPoint x: 289, startPoint y: 58, endPoint x: 272, endPoint y: 58, distance: 17.1
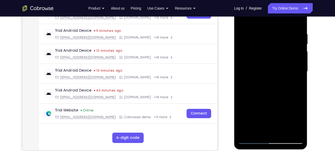
click at [272, 58] on div at bounding box center [270, 71] width 65 height 145
drag, startPoint x: 293, startPoint y: 58, endPoint x: 272, endPoint y: 61, distance: 21.2
click at [272, 61] on div at bounding box center [270, 71] width 65 height 145
drag, startPoint x: 288, startPoint y: 64, endPoint x: 270, endPoint y: 66, distance: 17.8
click at [270, 66] on div at bounding box center [270, 71] width 65 height 145
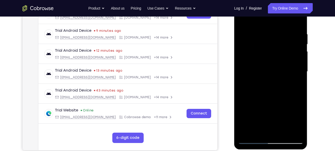
drag, startPoint x: 291, startPoint y: 55, endPoint x: 272, endPoint y: 57, distance: 19.3
click at [272, 57] on div at bounding box center [270, 71] width 65 height 145
drag, startPoint x: 294, startPoint y: 42, endPoint x: 275, endPoint y: 46, distance: 19.4
click at [275, 46] on div at bounding box center [270, 71] width 65 height 145
drag, startPoint x: 296, startPoint y: 52, endPoint x: 277, endPoint y: 56, distance: 18.7
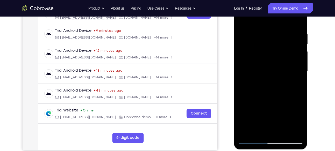
click at [277, 56] on div at bounding box center [270, 71] width 65 height 145
drag, startPoint x: 288, startPoint y: 53, endPoint x: 260, endPoint y: 58, distance: 28.9
click at [260, 58] on div at bounding box center [270, 71] width 65 height 145
drag, startPoint x: 289, startPoint y: 52, endPoint x: 264, endPoint y: 55, distance: 25.5
click at [264, 55] on div at bounding box center [270, 71] width 65 height 145
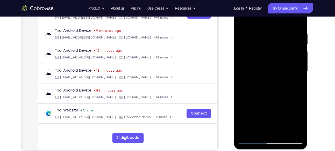
drag, startPoint x: 288, startPoint y: 50, endPoint x: 261, endPoint y: 50, distance: 27.2
click at [261, 50] on div at bounding box center [270, 71] width 65 height 145
drag, startPoint x: 283, startPoint y: 50, endPoint x: 267, endPoint y: 51, distance: 15.8
click at [267, 51] on div at bounding box center [270, 71] width 65 height 145
drag, startPoint x: 289, startPoint y: 46, endPoint x: 268, endPoint y: 46, distance: 20.7
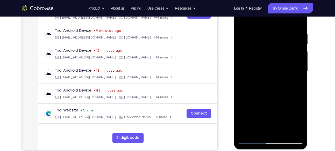
click at [268, 46] on div at bounding box center [270, 71] width 65 height 145
drag, startPoint x: 292, startPoint y: 43, endPoint x: 263, endPoint y: 47, distance: 30.0
click at [263, 47] on div at bounding box center [270, 71] width 65 height 145
drag, startPoint x: 294, startPoint y: 42, endPoint x: 273, endPoint y: 46, distance: 21.0
click at [273, 46] on div at bounding box center [270, 71] width 65 height 145
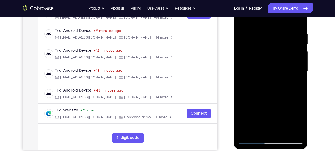
click at [297, 21] on div at bounding box center [270, 71] width 65 height 145
click at [283, 133] on div at bounding box center [270, 71] width 65 height 145
click at [244, 20] on div at bounding box center [270, 71] width 65 height 145
drag, startPoint x: 285, startPoint y: 33, endPoint x: 270, endPoint y: 119, distance: 87.5
click at [270, 119] on div at bounding box center [270, 71] width 65 height 145
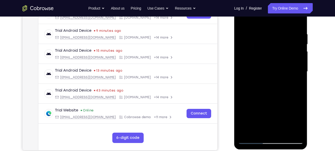
drag, startPoint x: 263, startPoint y: 28, endPoint x: 265, endPoint y: 111, distance: 82.6
click at [265, 111] on div at bounding box center [270, 71] width 65 height 145
click at [261, 29] on div at bounding box center [270, 71] width 65 height 145
click at [297, 22] on div at bounding box center [270, 71] width 65 height 145
drag, startPoint x: 286, startPoint y: 118, endPoint x: 292, endPoint y: 82, distance: 36.0
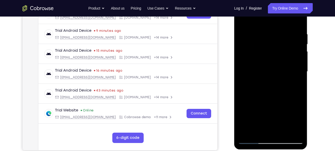
click at [292, 82] on div at bounding box center [270, 71] width 65 height 145
click at [242, 60] on div at bounding box center [270, 71] width 65 height 145
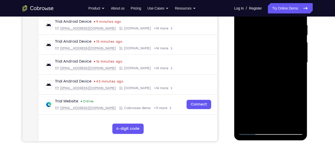
scroll to position [100, 0]
click at [301, 50] on div at bounding box center [270, 62] width 65 height 145
click at [241, 51] on div at bounding box center [270, 62] width 65 height 145
click at [299, 50] on div at bounding box center [270, 62] width 65 height 145
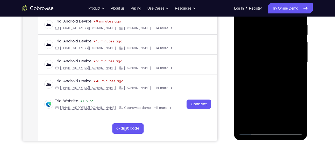
click at [299, 50] on div at bounding box center [270, 62] width 65 height 145
click at [298, 97] on div at bounding box center [270, 62] width 65 height 145
click at [299, 51] on div at bounding box center [270, 62] width 65 height 145
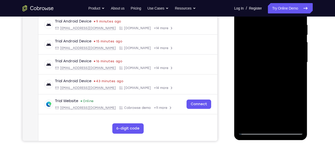
click at [299, 51] on div at bounding box center [270, 62] width 65 height 145
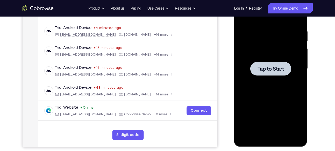
scroll to position [94, 0]
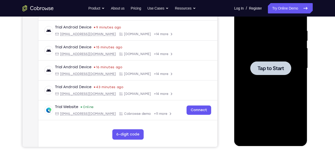
click at [271, 67] on span "Tap to Start" at bounding box center [270, 68] width 26 height 5
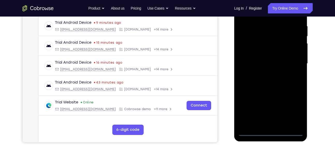
scroll to position [99, 0]
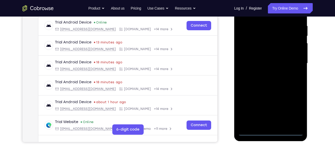
click at [274, 132] on div at bounding box center [270, 63] width 65 height 145
click at [295, 112] on div at bounding box center [270, 63] width 65 height 145
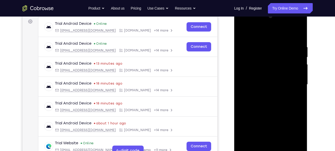
scroll to position [67, 0]
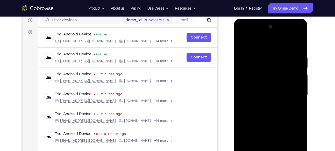
click at [245, 36] on div at bounding box center [270, 95] width 65 height 145
click at [292, 93] on div at bounding box center [270, 95] width 65 height 145
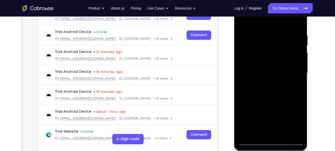
scroll to position [89, 0]
click at [263, 82] on div at bounding box center [270, 72] width 65 height 145
click at [263, 68] on div at bounding box center [270, 72] width 65 height 145
click at [259, 60] on div at bounding box center [270, 72] width 65 height 145
click at [251, 73] on div at bounding box center [270, 72] width 65 height 145
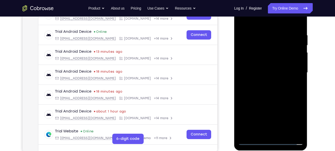
click at [253, 90] on div at bounding box center [270, 72] width 65 height 145
click at [257, 91] on div at bounding box center [270, 72] width 65 height 145
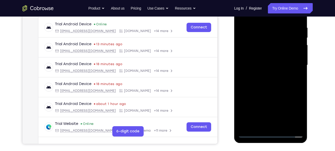
click at [250, 82] on div at bounding box center [270, 65] width 65 height 145
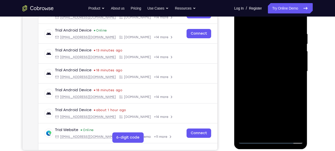
scroll to position [90, 0]
click at [259, 131] on div at bounding box center [270, 71] width 65 height 145
click at [266, 97] on div at bounding box center [270, 71] width 65 height 145
click at [257, 134] on div at bounding box center [270, 71] width 65 height 145
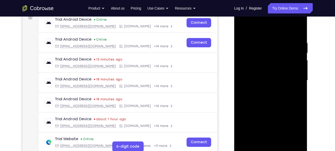
scroll to position [80, 0]
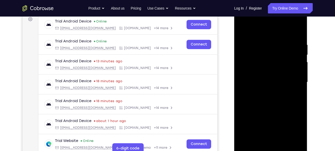
click at [246, 31] on div at bounding box center [270, 82] width 65 height 145
click at [267, 40] on div at bounding box center [270, 82] width 65 height 145
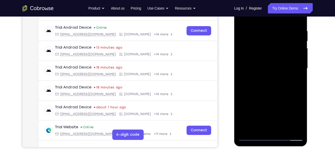
scroll to position [94, 0]
drag, startPoint x: 263, startPoint y: 103, endPoint x: 270, endPoint y: 47, distance: 56.1
click at [270, 47] on div at bounding box center [270, 68] width 65 height 145
click at [250, 68] on div at bounding box center [270, 68] width 65 height 145
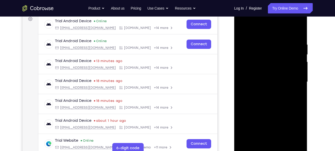
scroll to position [79, 0]
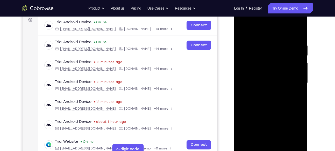
click at [300, 57] on div at bounding box center [270, 83] width 65 height 145
click at [299, 59] on div at bounding box center [270, 83] width 65 height 145
click at [244, 60] on div at bounding box center [270, 83] width 65 height 145
click at [299, 58] on div at bounding box center [270, 83] width 65 height 145
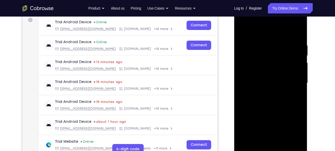
click at [299, 58] on div at bounding box center [270, 83] width 65 height 145
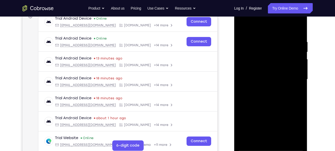
scroll to position [81, 0]
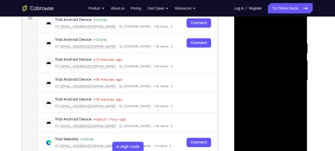
click at [300, 55] on div at bounding box center [270, 80] width 65 height 145
click at [241, 54] on div at bounding box center [270, 80] width 65 height 145
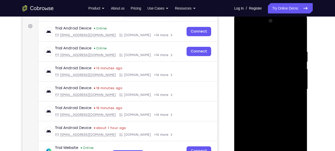
scroll to position [72, 0]
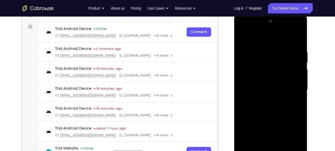
click at [299, 64] on div at bounding box center [270, 89] width 65 height 145
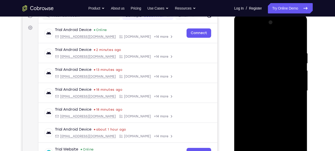
scroll to position [71, 0]
click at [300, 65] on div at bounding box center [270, 91] width 65 height 145
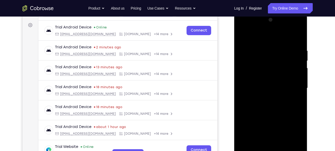
scroll to position [74, 0]
click at [301, 61] on div at bounding box center [270, 88] width 65 height 145
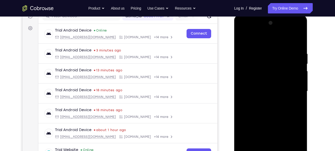
scroll to position [70, 0]
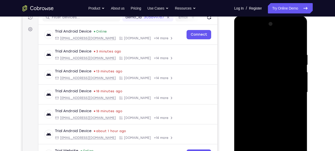
click at [300, 68] on div at bounding box center [270, 92] width 65 height 145
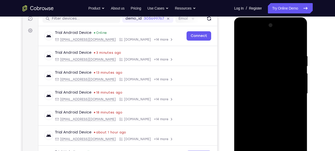
scroll to position [67, 0]
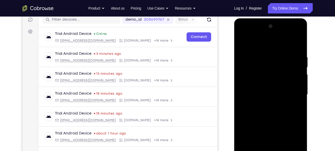
click at [300, 69] on div at bounding box center [270, 94] width 65 height 145
click at [299, 69] on div at bounding box center [270, 94] width 65 height 145
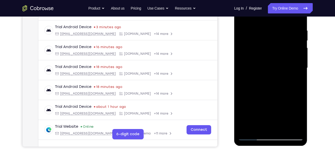
scroll to position [105, 0]
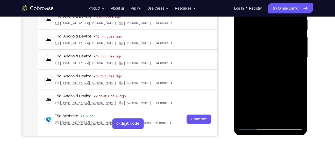
click at [301, 32] on div at bounding box center [270, 57] width 65 height 145
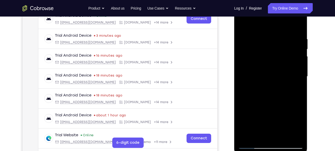
scroll to position [82, 0]
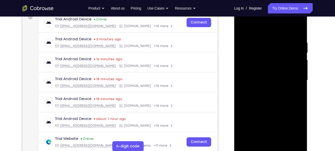
click at [241, 55] on div at bounding box center [270, 80] width 65 height 145
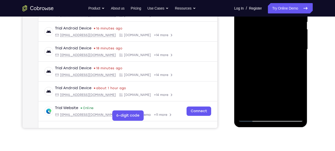
scroll to position [115, 0]
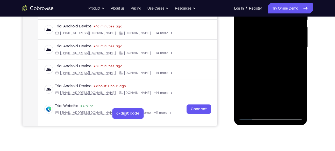
click at [243, 69] on div at bounding box center [270, 47] width 65 height 145
click at [256, 90] on div at bounding box center [270, 47] width 65 height 145
click at [275, 98] on div at bounding box center [270, 47] width 65 height 145
click at [250, 89] on div at bounding box center [270, 47] width 65 height 145
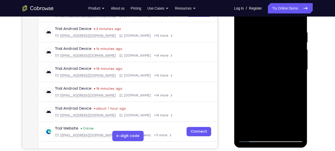
scroll to position [93, 0]
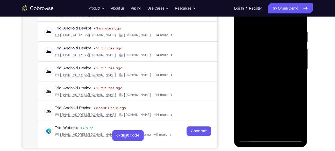
click at [243, 18] on div at bounding box center [270, 69] width 65 height 145
click at [252, 27] on div at bounding box center [270, 69] width 65 height 145
drag, startPoint x: 260, startPoint y: 81, endPoint x: 264, endPoint y: 48, distance: 33.3
click at [264, 48] on div at bounding box center [270, 69] width 65 height 145
drag, startPoint x: 267, startPoint y: 85, endPoint x: 270, endPoint y: 52, distance: 33.6
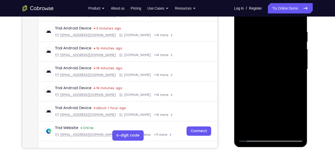
click at [270, 52] on div at bounding box center [270, 69] width 65 height 145
drag, startPoint x: 266, startPoint y: 86, endPoint x: 270, endPoint y: 46, distance: 40.3
click at [270, 46] on div at bounding box center [270, 69] width 65 height 145
drag, startPoint x: 272, startPoint y: 95, endPoint x: 278, endPoint y: 36, distance: 58.8
click at [278, 36] on div at bounding box center [270, 69] width 65 height 145
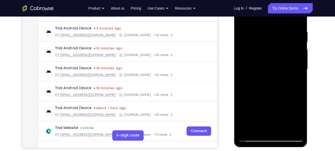
drag, startPoint x: 277, startPoint y: 83, endPoint x: 279, endPoint y: 48, distance: 34.7
click at [279, 48] on div at bounding box center [270, 69] width 65 height 145
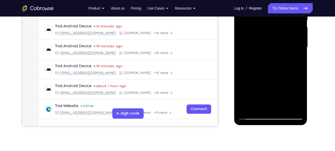
scroll to position [120, 0]
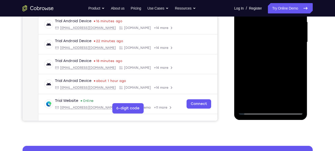
click at [256, 104] on div at bounding box center [270, 42] width 65 height 145
click at [284, 103] on div at bounding box center [270, 42] width 65 height 145
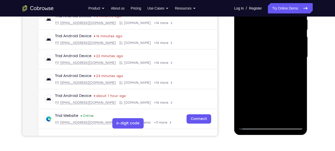
scroll to position [100, 0]
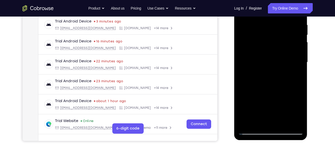
click at [261, 92] on div at bounding box center [270, 62] width 65 height 145
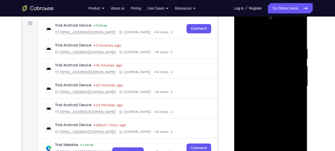
scroll to position [75, 0]
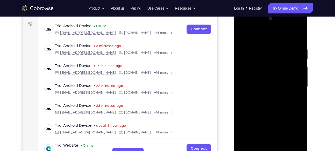
click at [243, 33] on div at bounding box center [270, 86] width 65 height 145
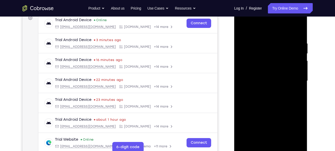
scroll to position [77, 0]
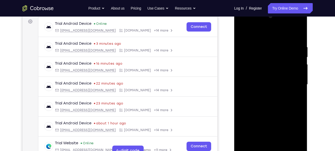
click at [262, 39] on div at bounding box center [270, 84] width 65 height 145
click at [296, 53] on div at bounding box center [270, 84] width 65 height 145
click at [297, 47] on div at bounding box center [270, 84] width 65 height 145
click at [297, 34] on div at bounding box center [270, 84] width 65 height 145
click at [277, 43] on div at bounding box center [270, 84] width 65 height 145
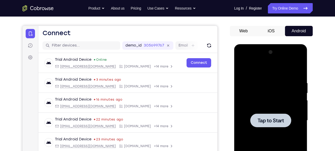
scroll to position [39, 0]
